Goal: Task Accomplishment & Management: Manage account settings

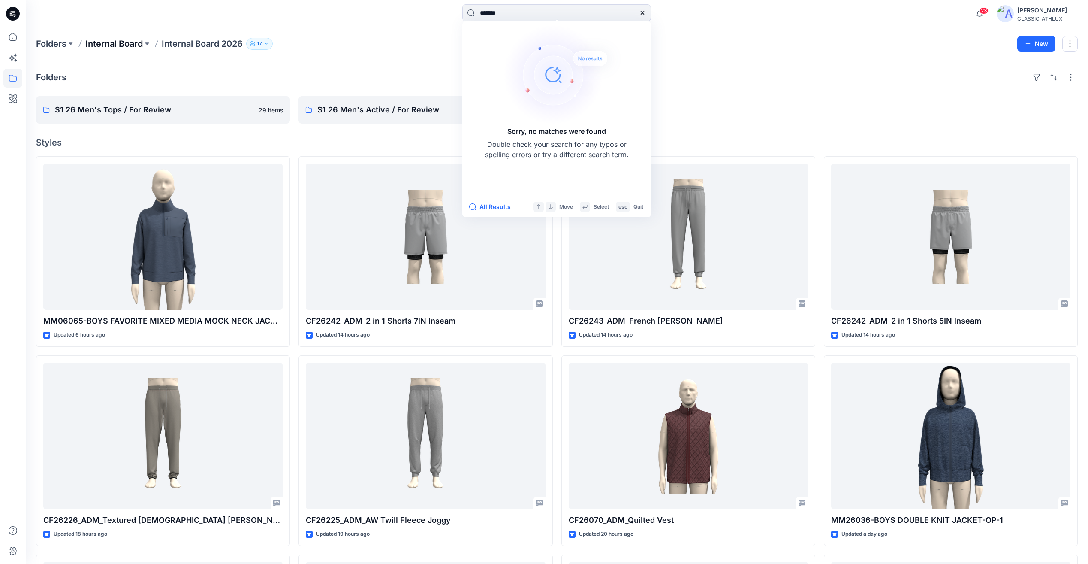
click at [124, 42] on p "Internal Board" at bounding box center [113, 44] width 57 height 12
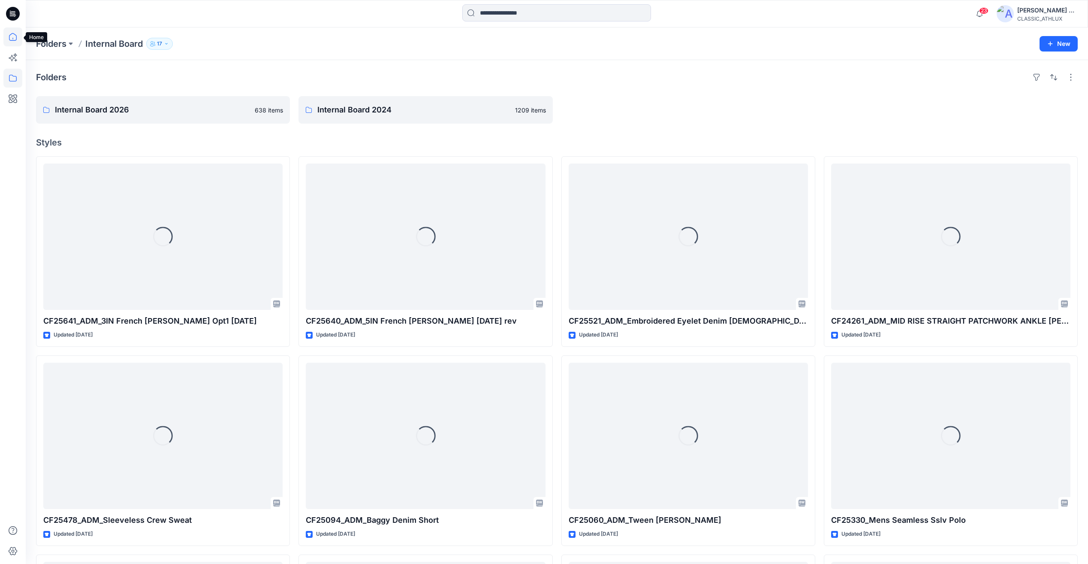
click at [12, 36] on icon at bounding box center [12, 36] width 19 height 19
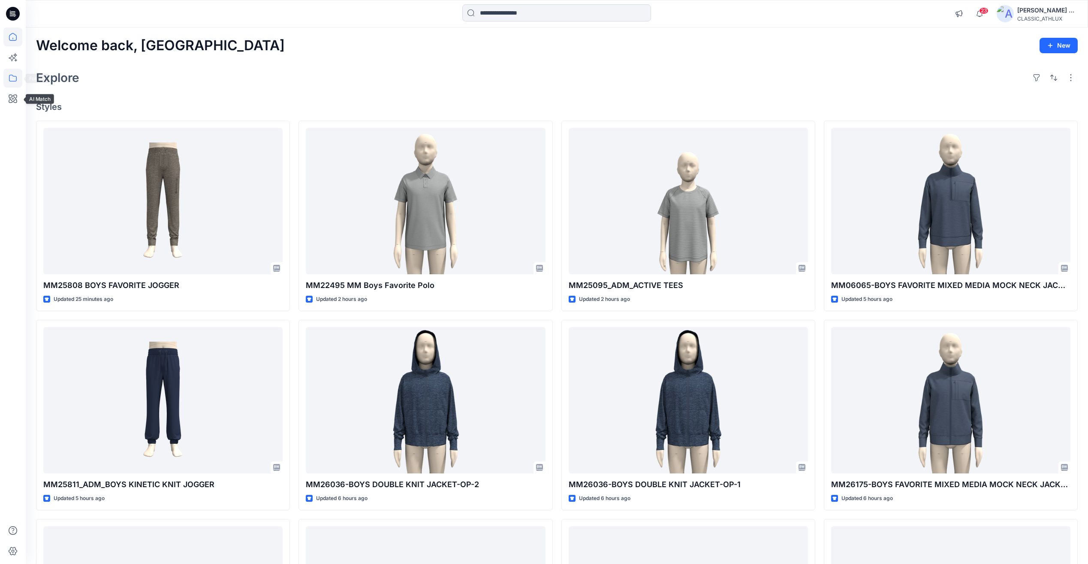
click at [15, 80] on icon at bounding box center [12, 78] width 19 height 19
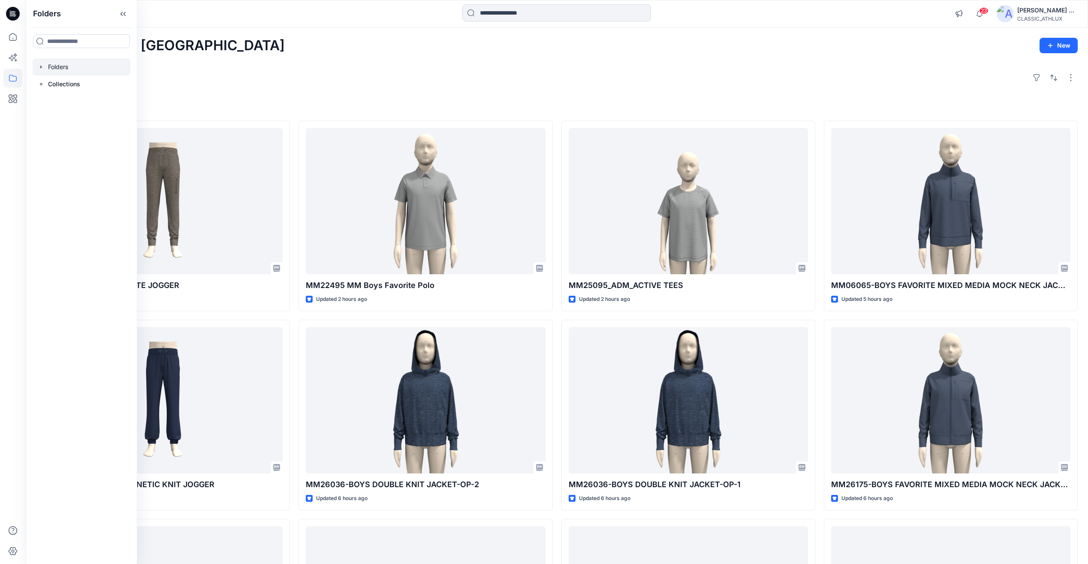
click at [42, 67] on icon "button" at bounding box center [41, 66] width 2 height 3
click at [51, 103] on icon "button" at bounding box center [49, 101] width 7 height 7
click at [93, 136] on div at bounding box center [82, 135] width 98 height 17
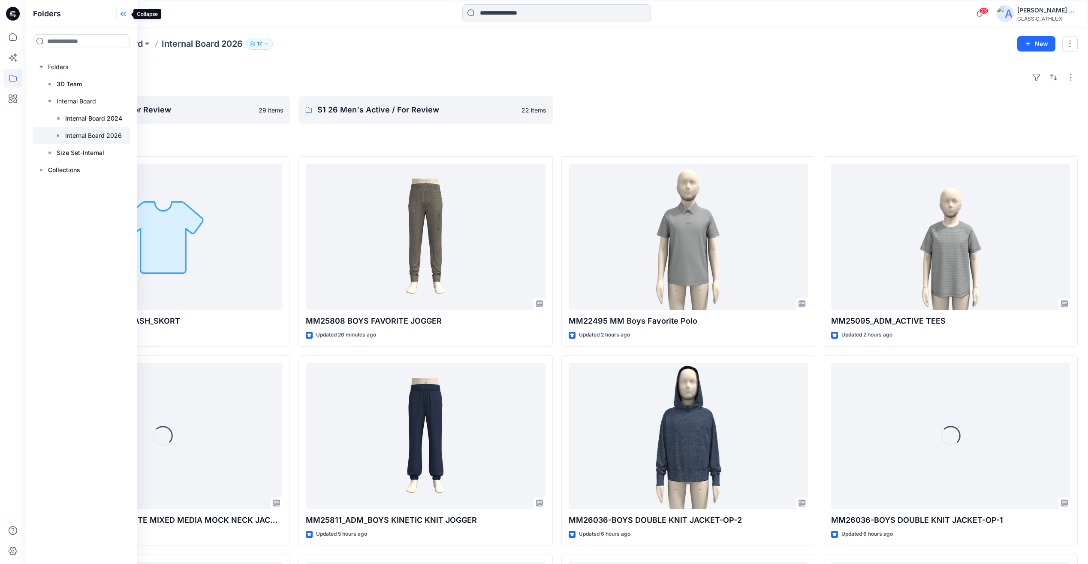
click at [126, 16] on icon at bounding box center [123, 14] width 14 height 14
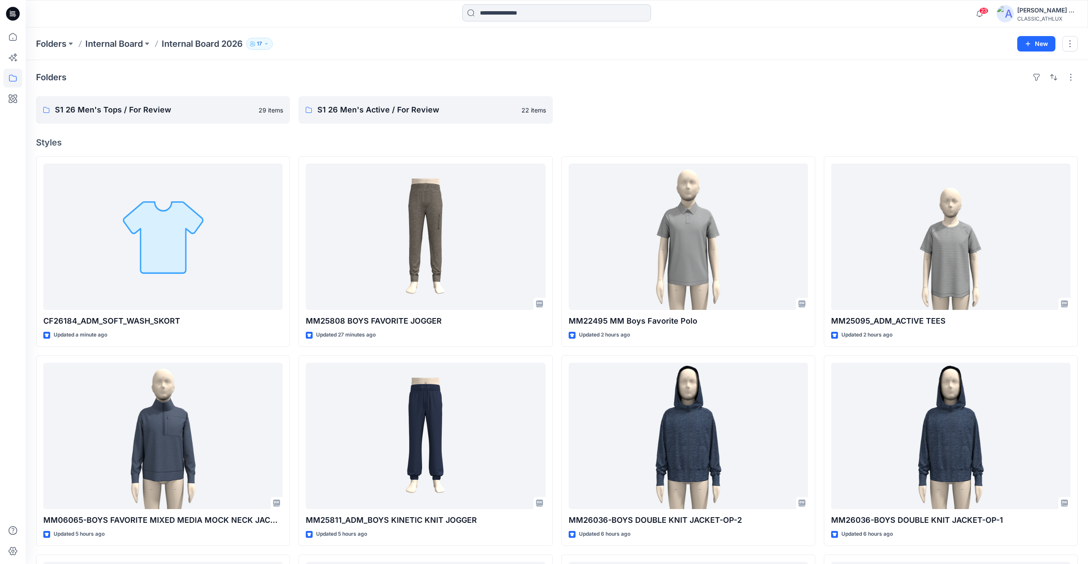
click at [520, 15] on input at bounding box center [556, 12] width 189 height 17
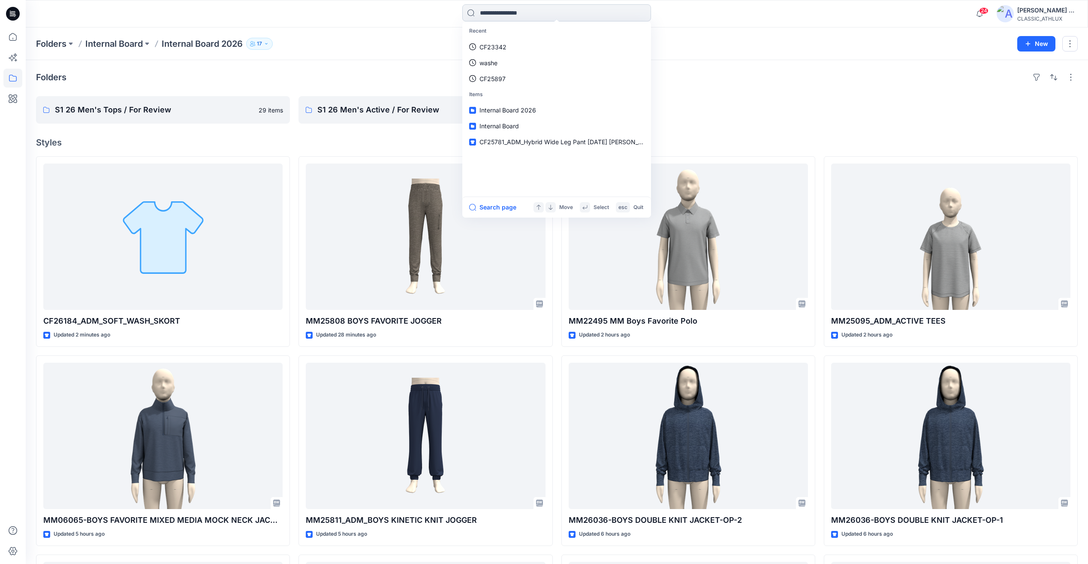
paste input "*******"
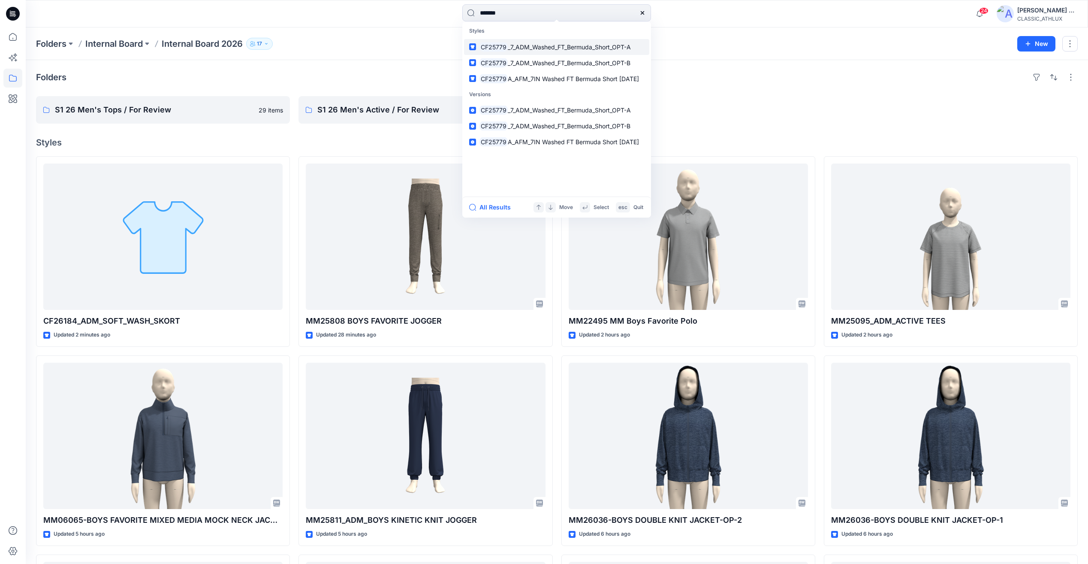
type input "*******"
click at [538, 41] on link "CF25779 _7_ADM_Washed_FT_Bermuda_Short_OPT-A" at bounding box center [556, 47] width 185 height 16
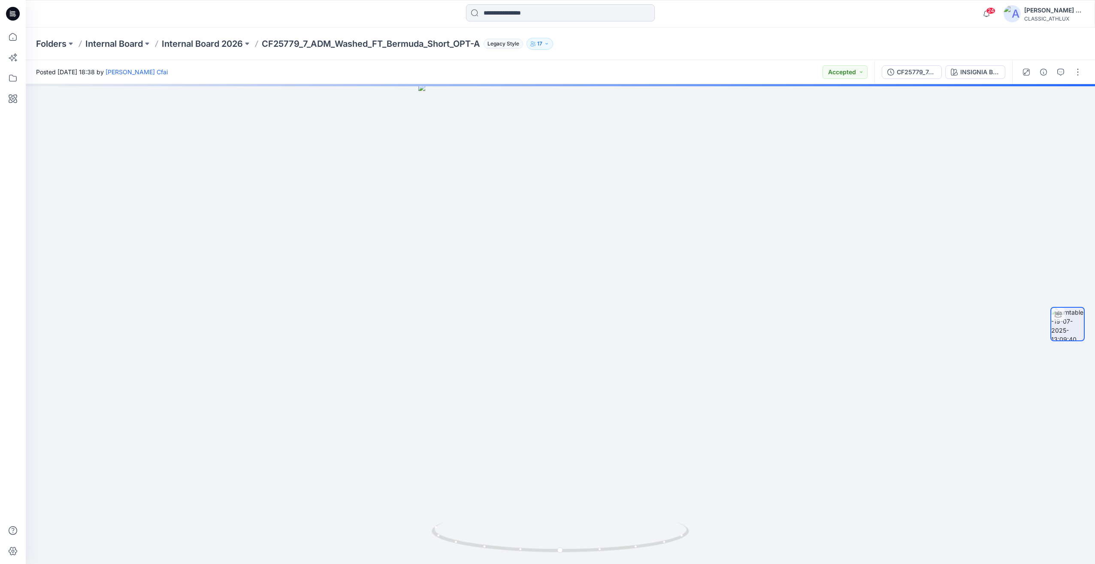
click at [530, 16] on input at bounding box center [560, 12] width 189 height 17
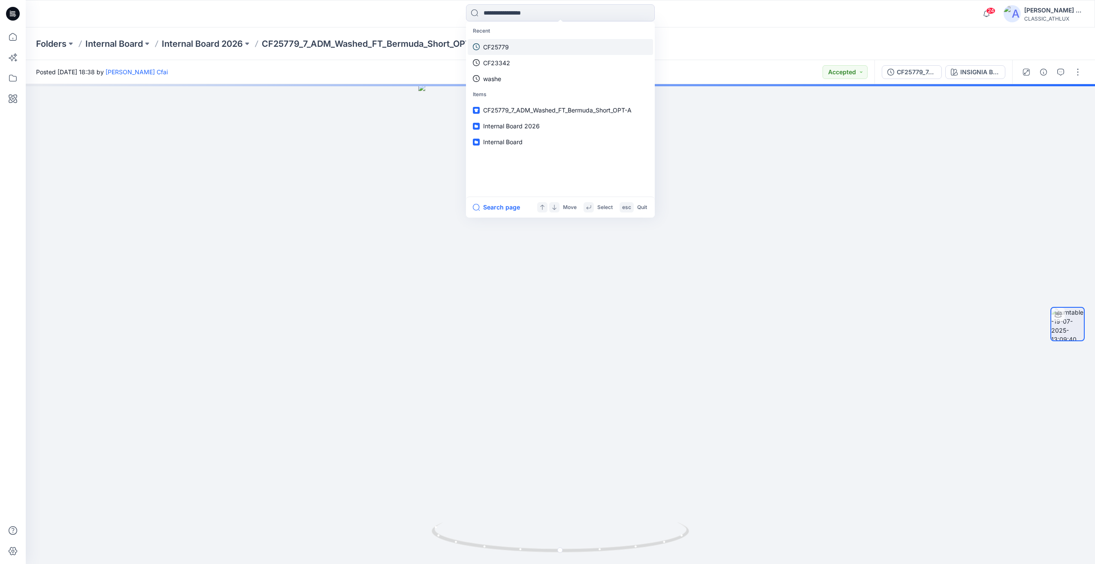
click at [512, 51] on link "CF25779" at bounding box center [560, 47] width 185 height 16
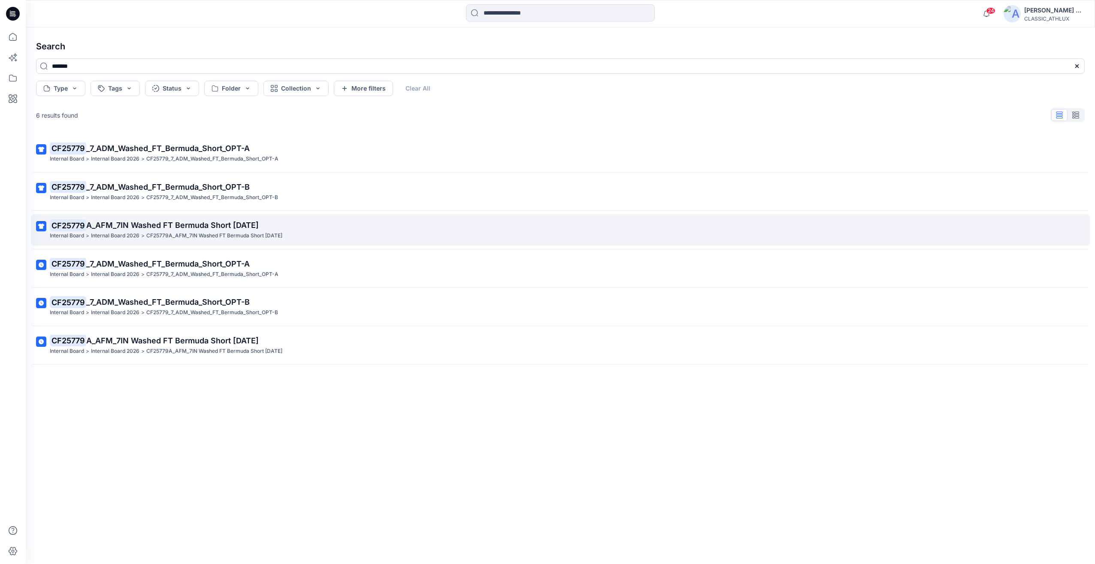
click at [185, 241] on link "CF25779 A_AFM_7IN Washed FT Bermuda Short [DATE] Internal Board > Internal Boar…" at bounding box center [560, 229] width 1059 height 31
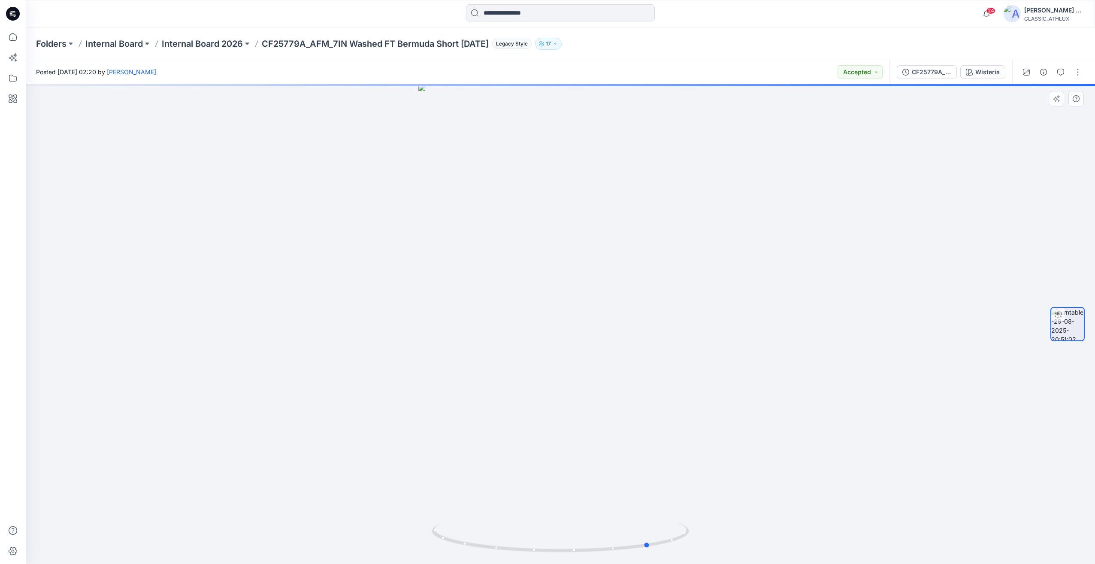
drag, startPoint x: 775, startPoint y: 396, endPoint x: 611, endPoint y: 393, distance: 163.9
click at [611, 393] on div at bounding box center [560, 324] width 1069 height 480
click at [108, 46] on p "Internal Board" at bounding box center [113, 44] width 57 height 12
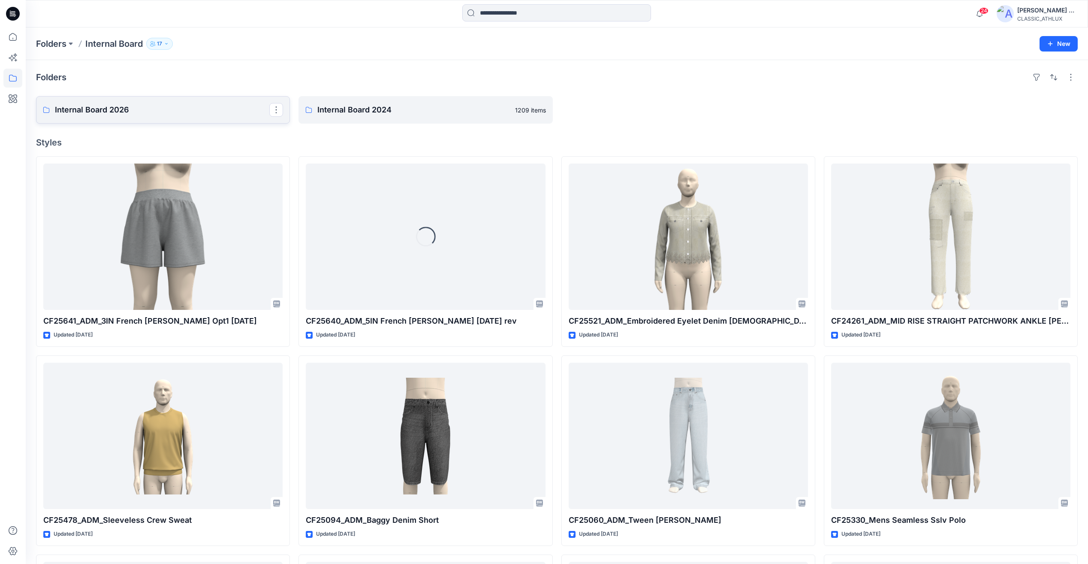
click at [119, 118] on link "Internal Board 2026" at bounding box center [163, 109] width 254 height 27
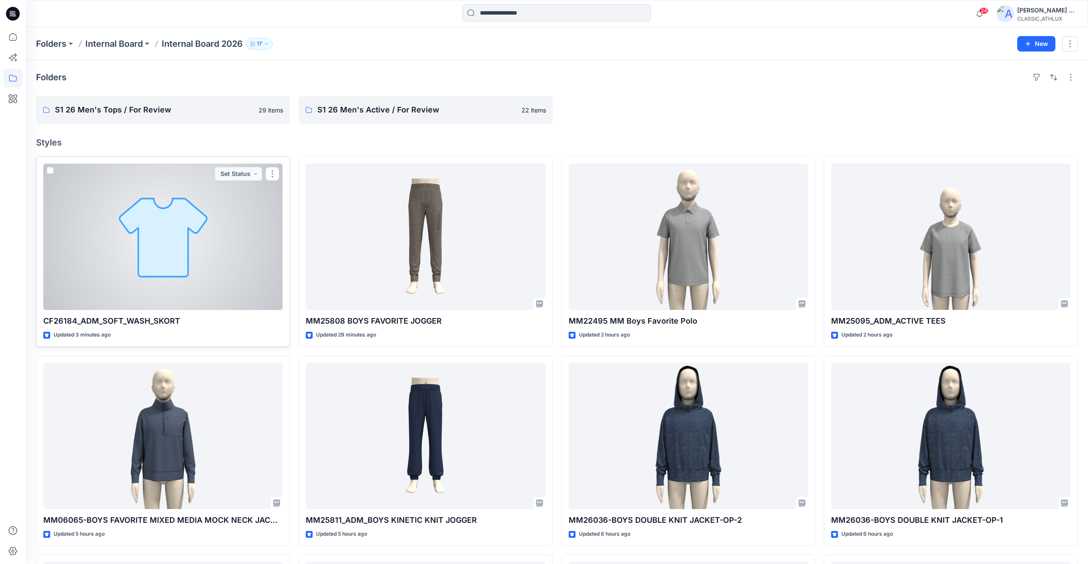
click at [228, 257] on div at bounding box center [162, 236] width 239 height 146
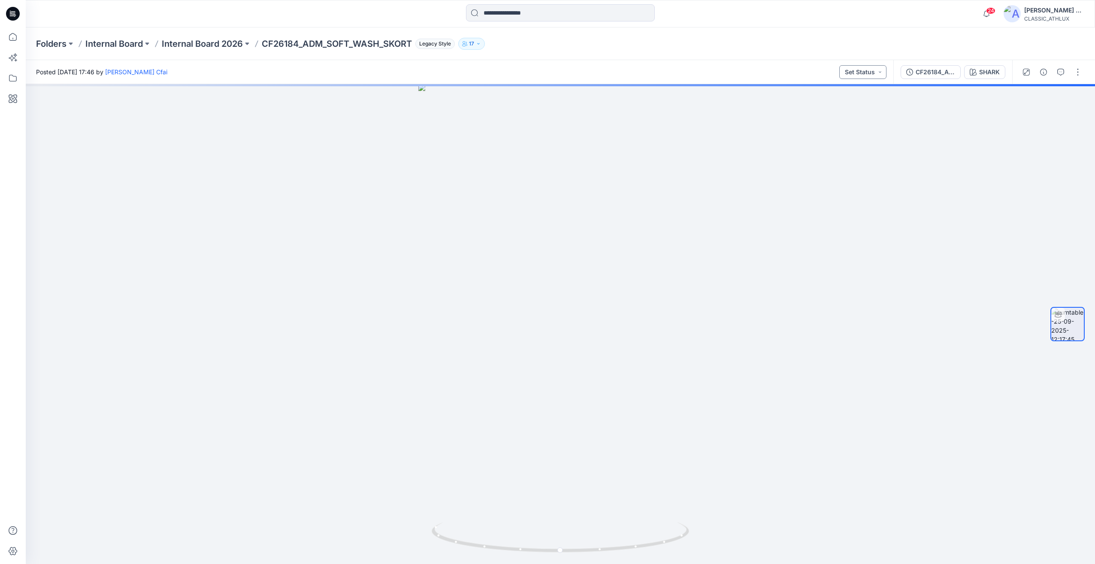
click at [876, 76] on button "Set Status" at bounding box center [862, 72] width 47 height 14
click at [846, 171] on p "Designer Need To Review" at bounding box center [850, 168] width 48 height 11
click at [1042, 75] on icon "button" at bounding box center [1043, 72] width 7 height 7
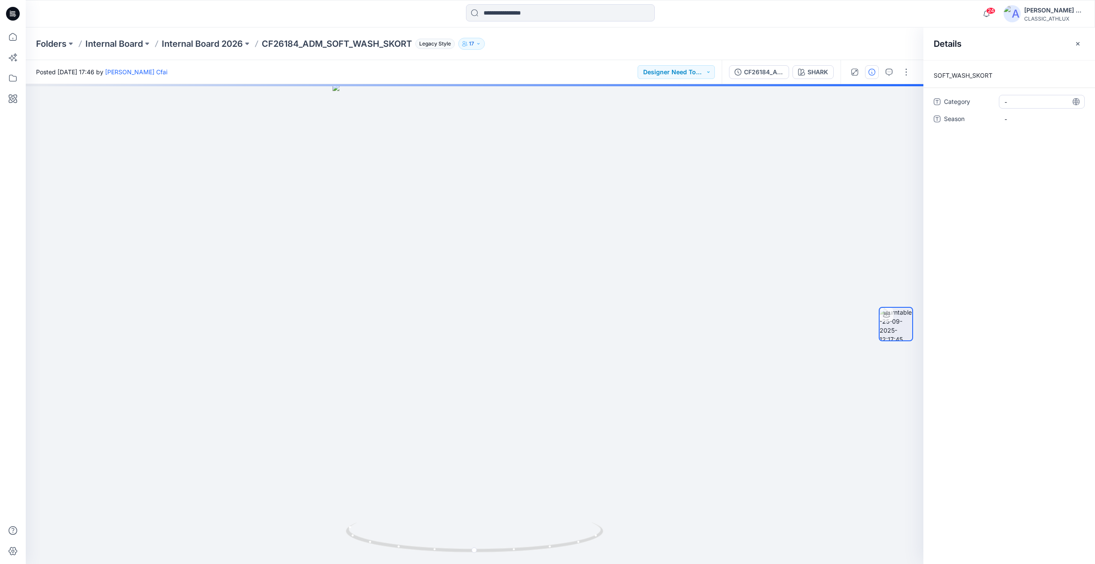
click at [1008, 105] on span "-" at bounding box center [1041, 101] width 75 height 9
drag, startPoint x: 1024, startPoint y: 103, endPoint x: 1000, endPoint y: 105, distance: 24.5
click at [1002, 105] on textarea at bounding box center [1042, 102] width 86 height 14
type textarea "**********"
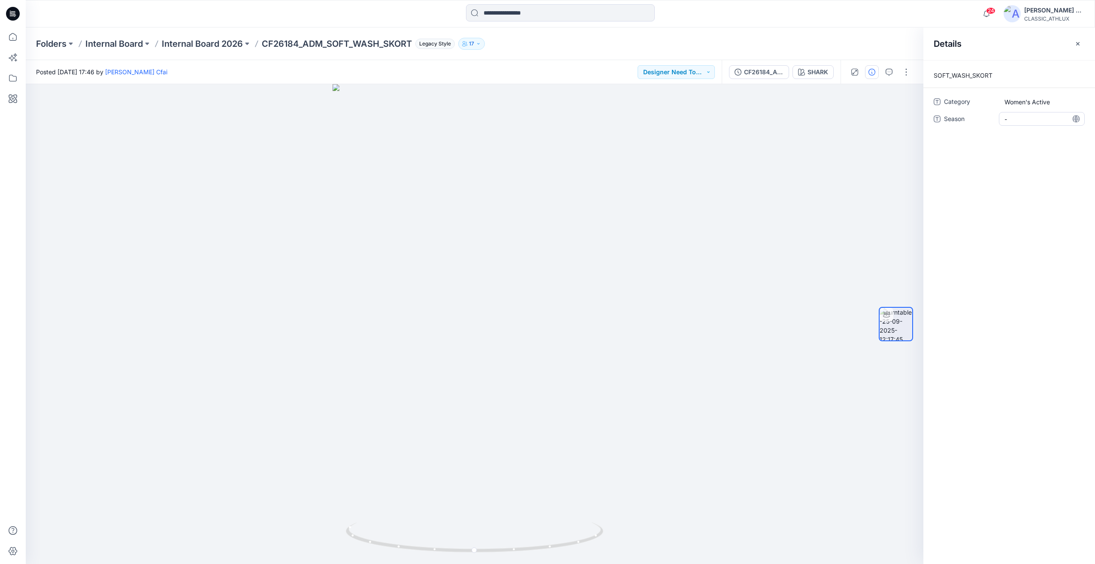
click at [1016, 115] on span "-" at bounding box center [1041, 119] width 75 height 9
type textarea "*"
type textarea "*****"
click at [263, 187] on div at bounding box center [475, 324] width 898 height 480
